Goal: Navigation & Orientation: Find specific page/section

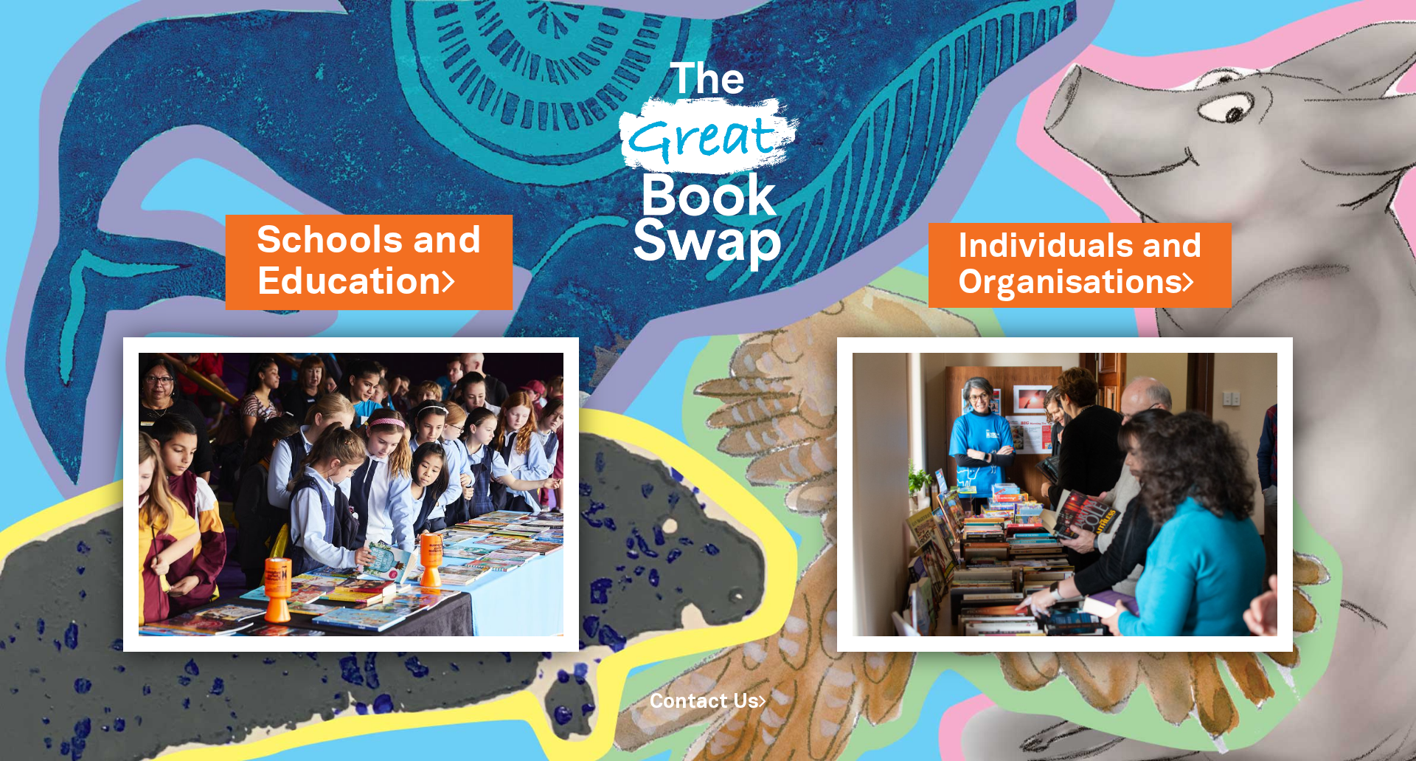
click at [370, 266] on link "Schools and Education" at bounding box center [370, 261] width 226 height 93
